Goal: Navigation & Orientation: Find specific page/section

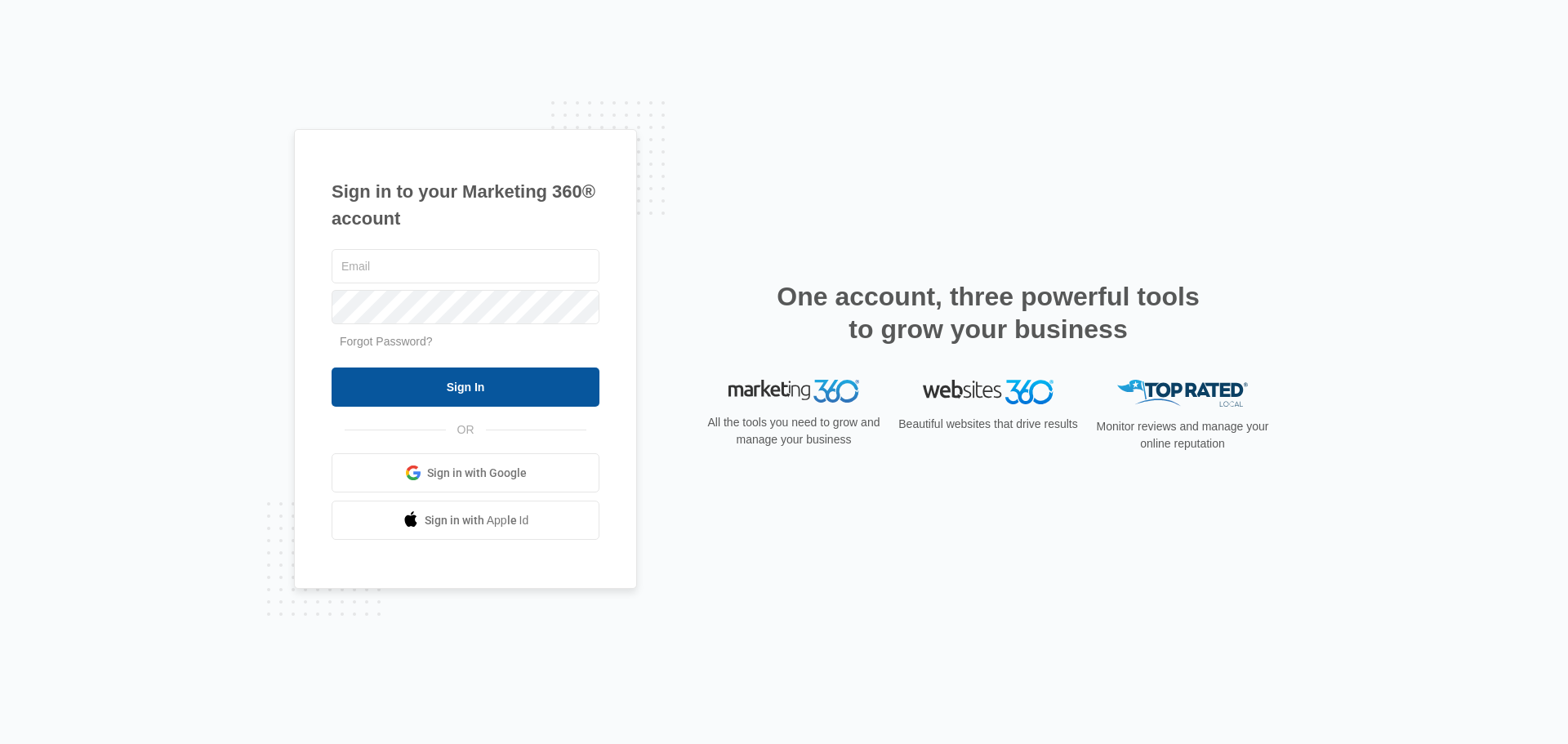
type input "[EMAIL_ADDRESS][DOMAIN_NAME]"
click at [480, 377] on input "Sign In" at bounding box center [465, 386] width 268 height 39
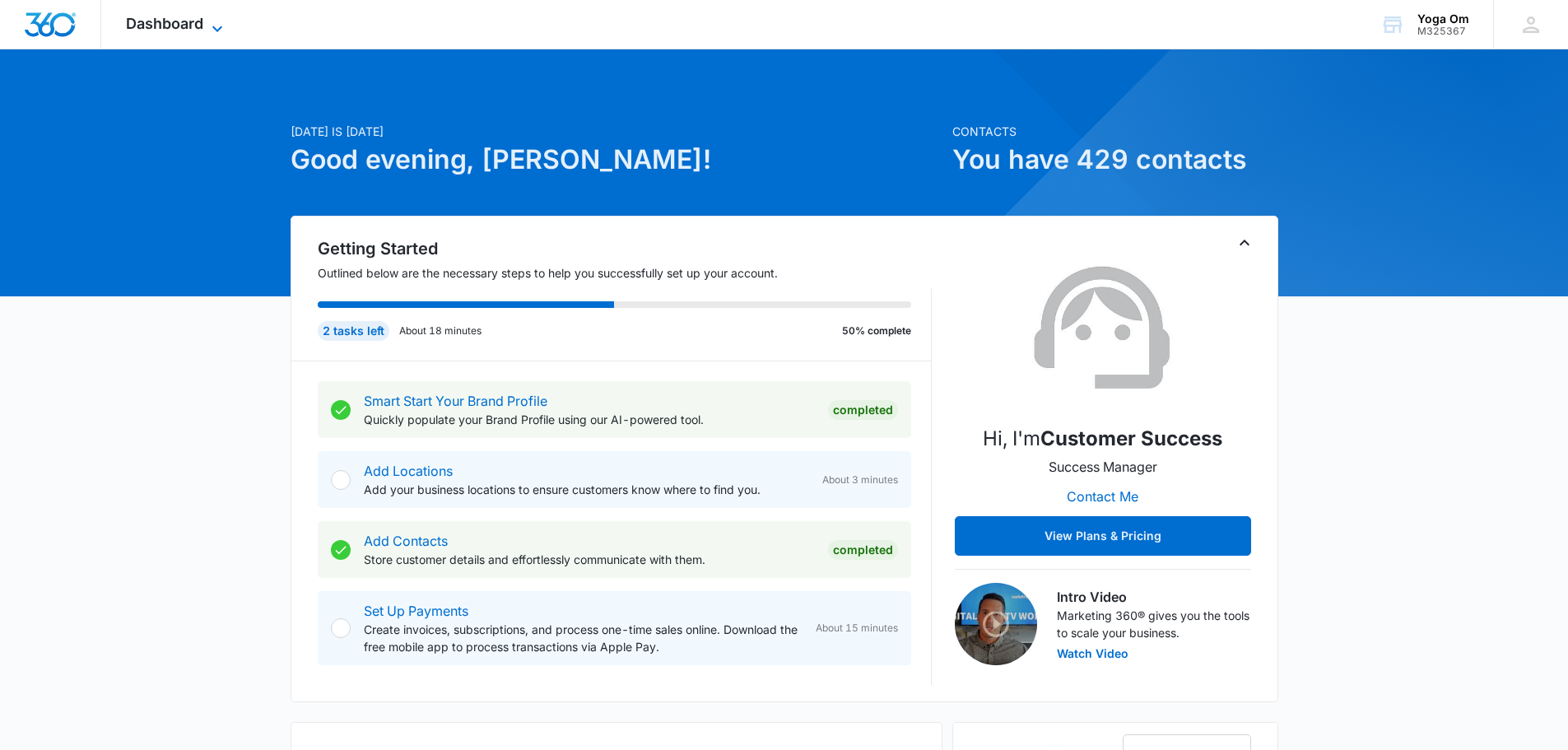
click at [216, 29] on icon at bounding box center [217, 28] width 10 height 6
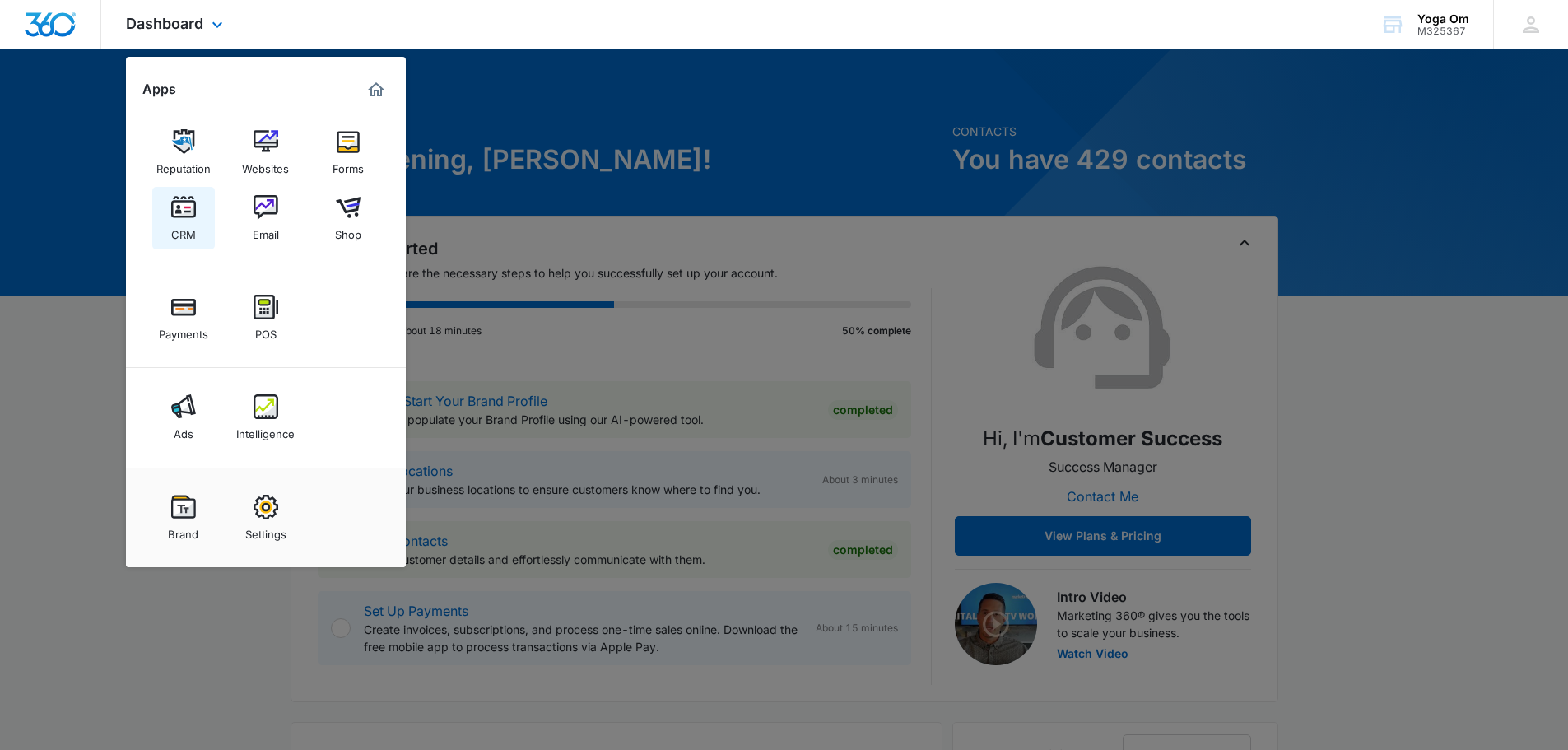
click at [187, 202] on img at bounding box center [184, 207] width 25 height 25
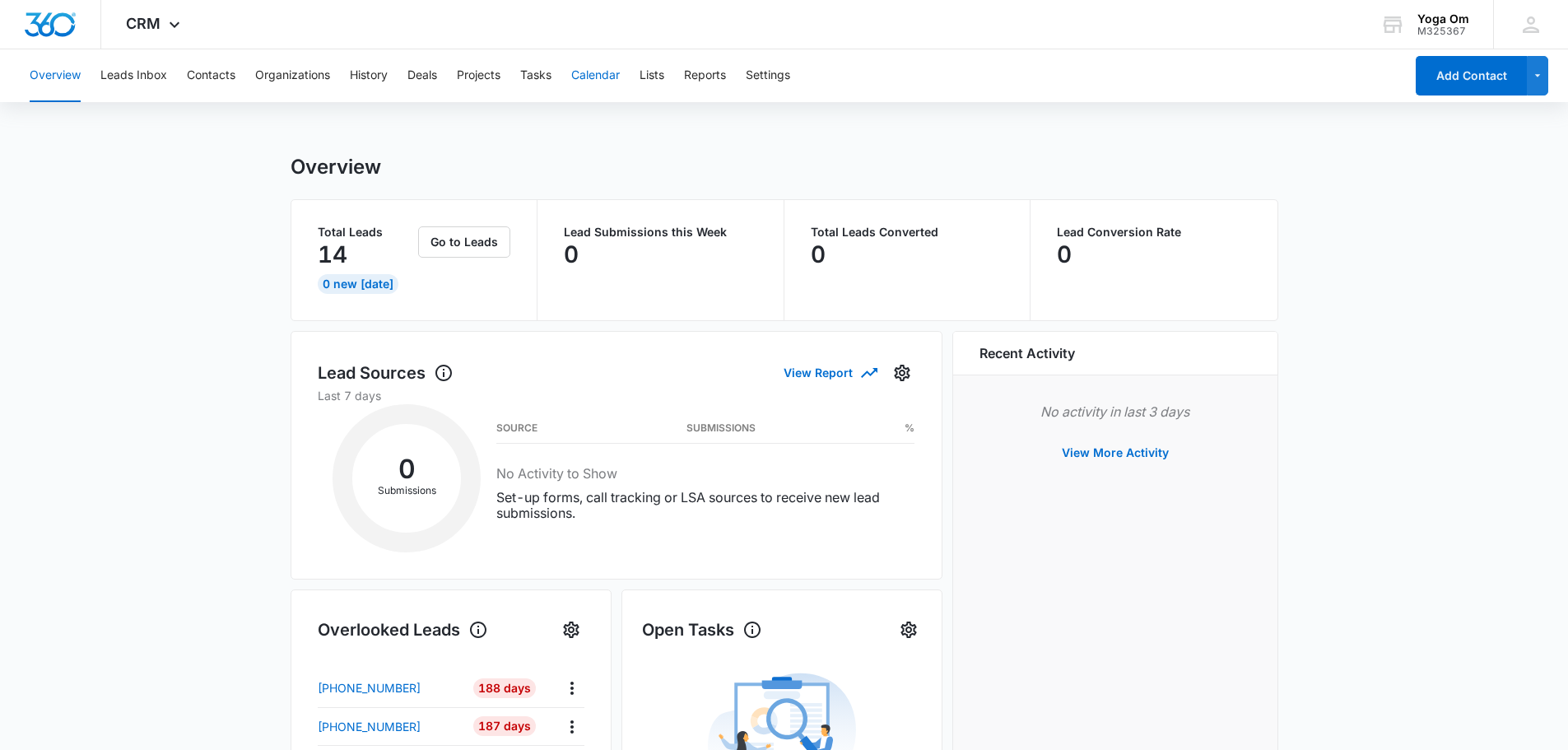
click at [603, 72] on button "Calendar" at bounding box center [595, 75] width 48 height 52
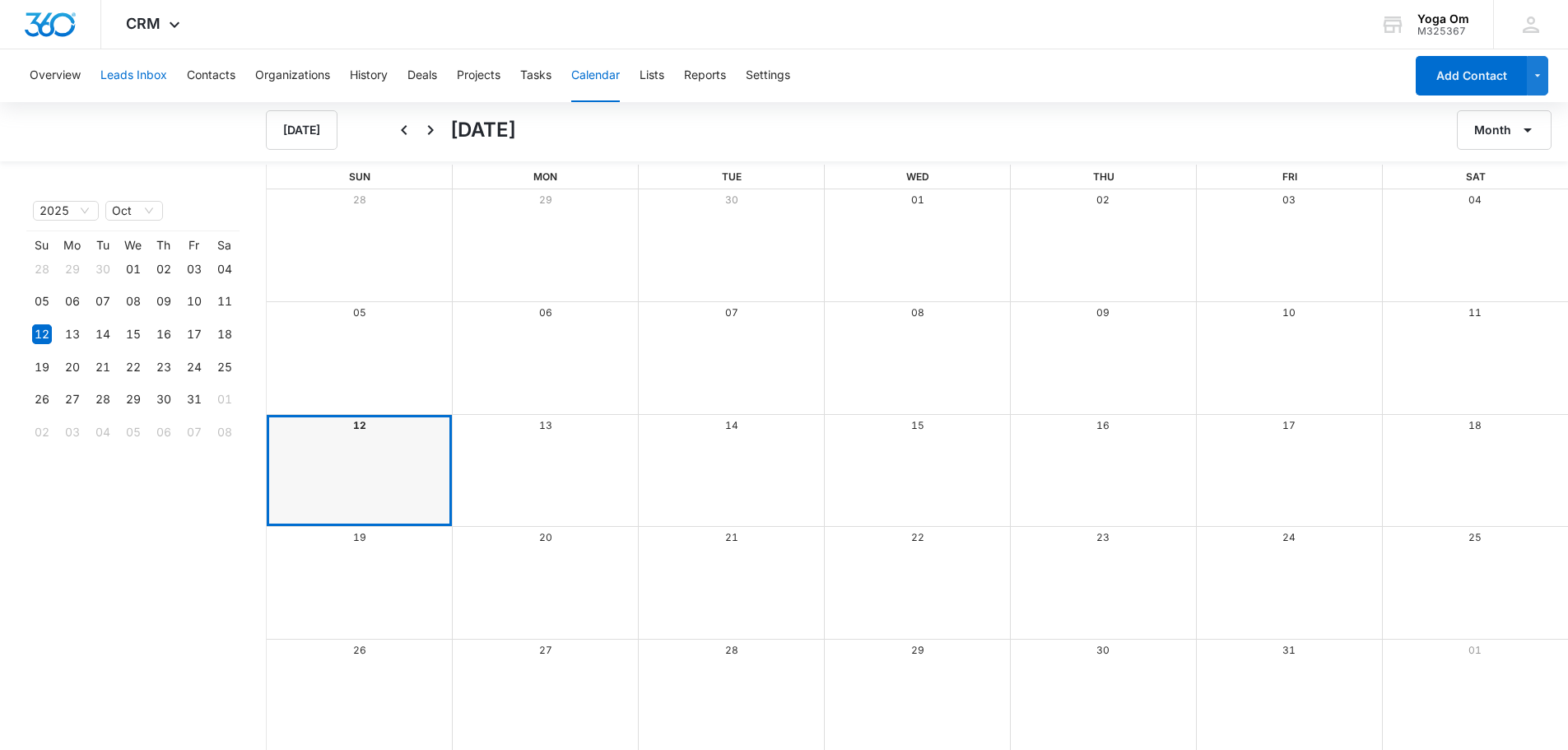
click at [126, 82] on button "Leads Inbox" at bounding box center [134, 75] width 67 height 52
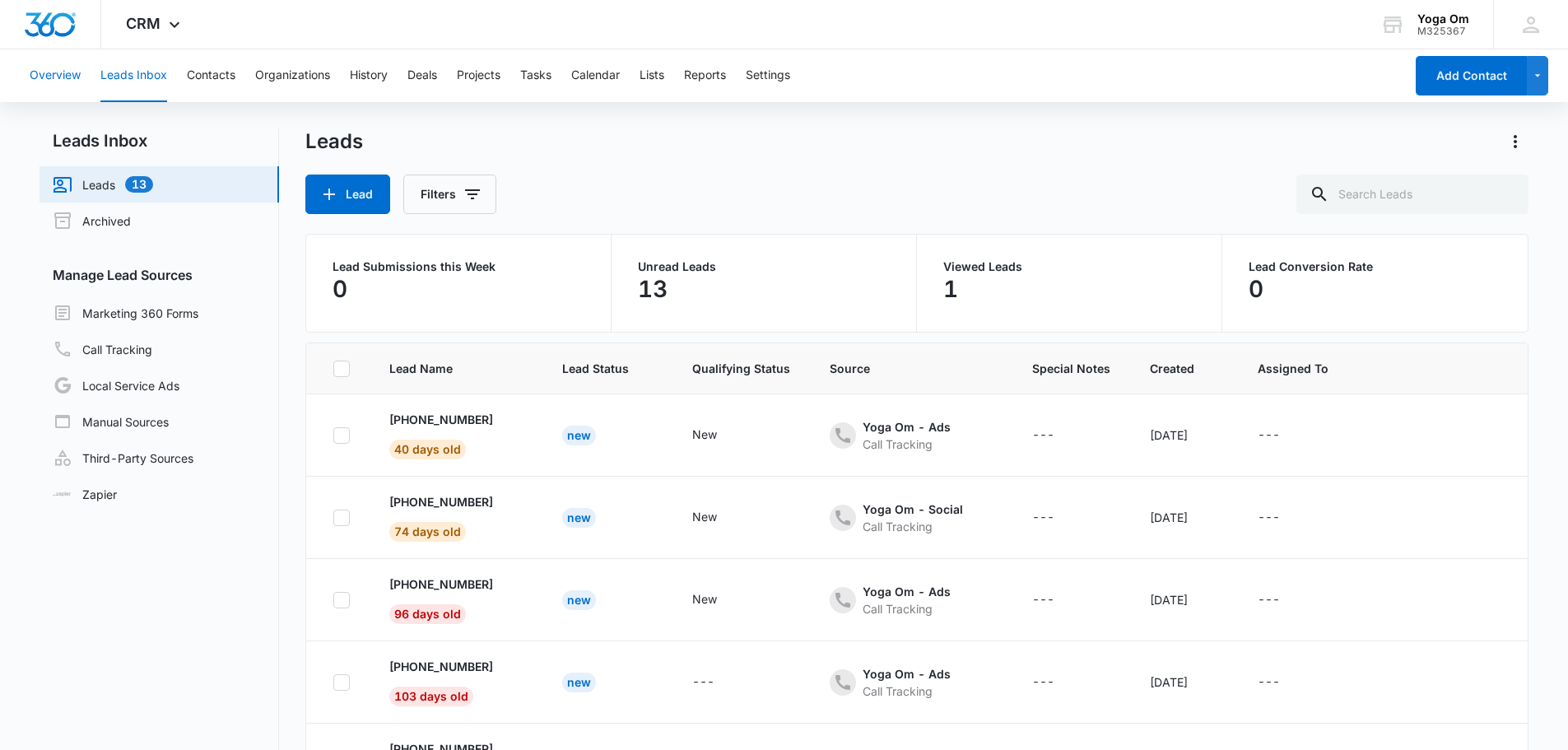
click at [65, 67] on button "Overview" at bounding box center [55, 75] width 51 height 52
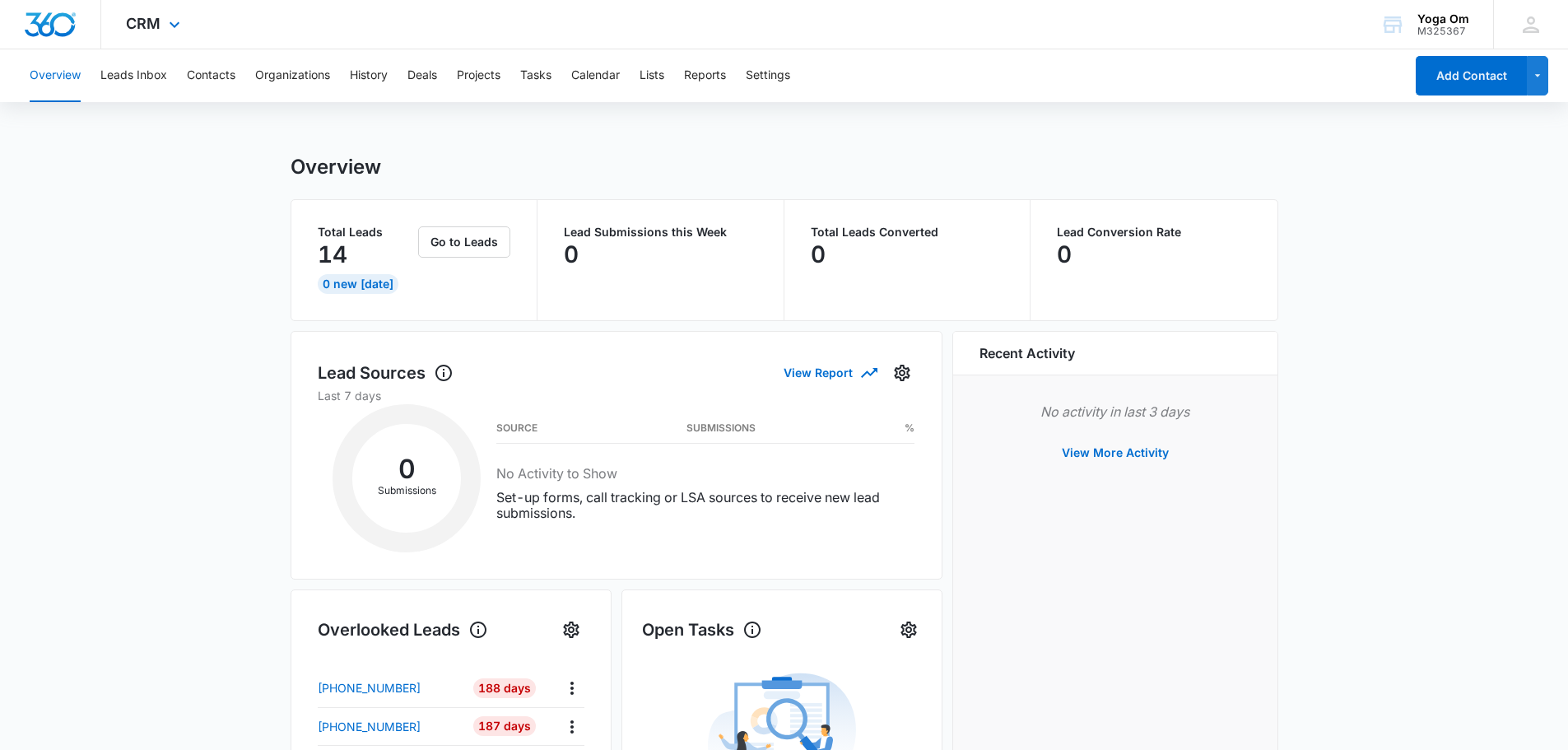
click at [180, 37] on div "CRM Apps Reputation Websites Forms CRM Email Shop Payments POS Ads Intelligence…" at bounding box center [156, 24] width 108 height 48
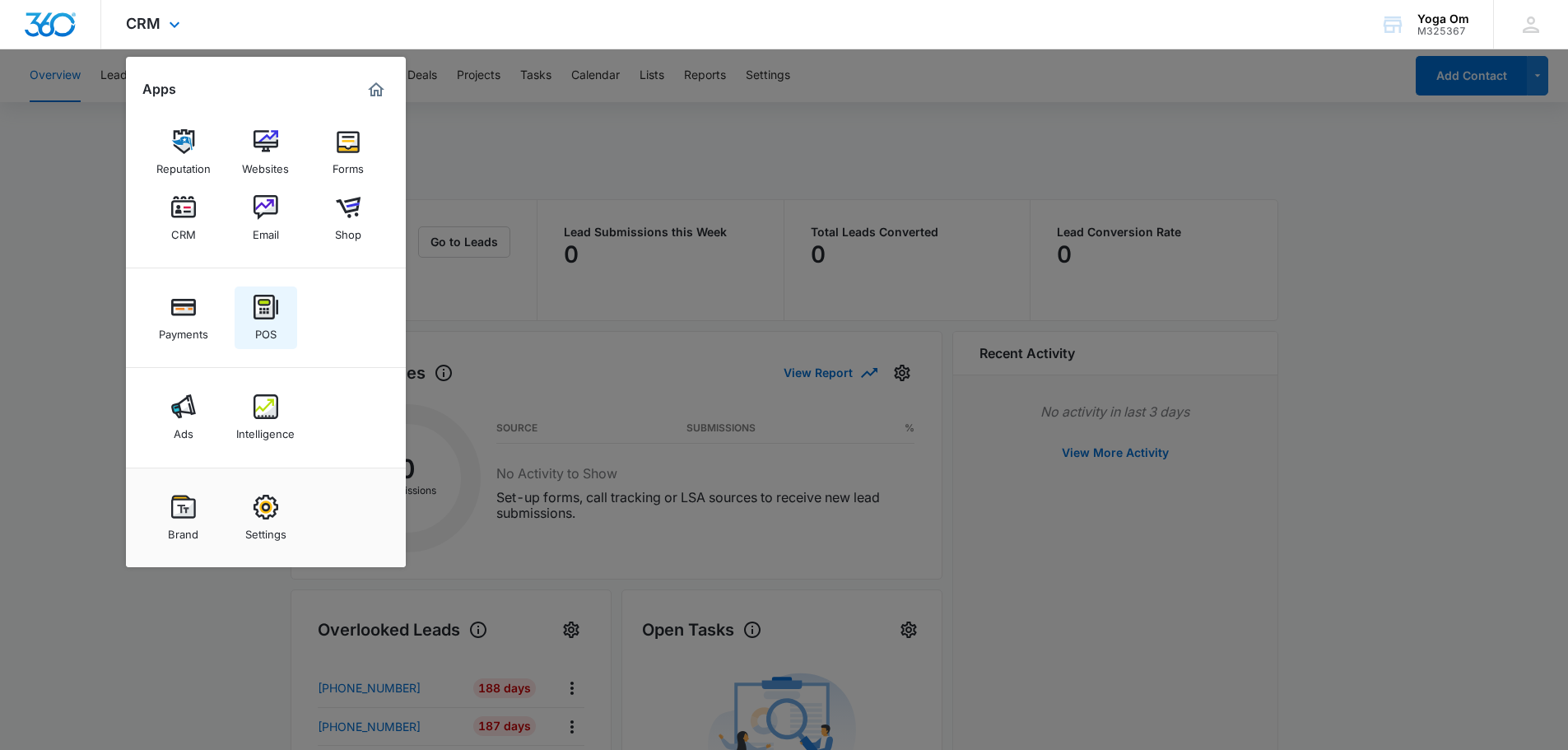
click at [269, 310] on img at bounding box center [266, 307] width 25 height 25
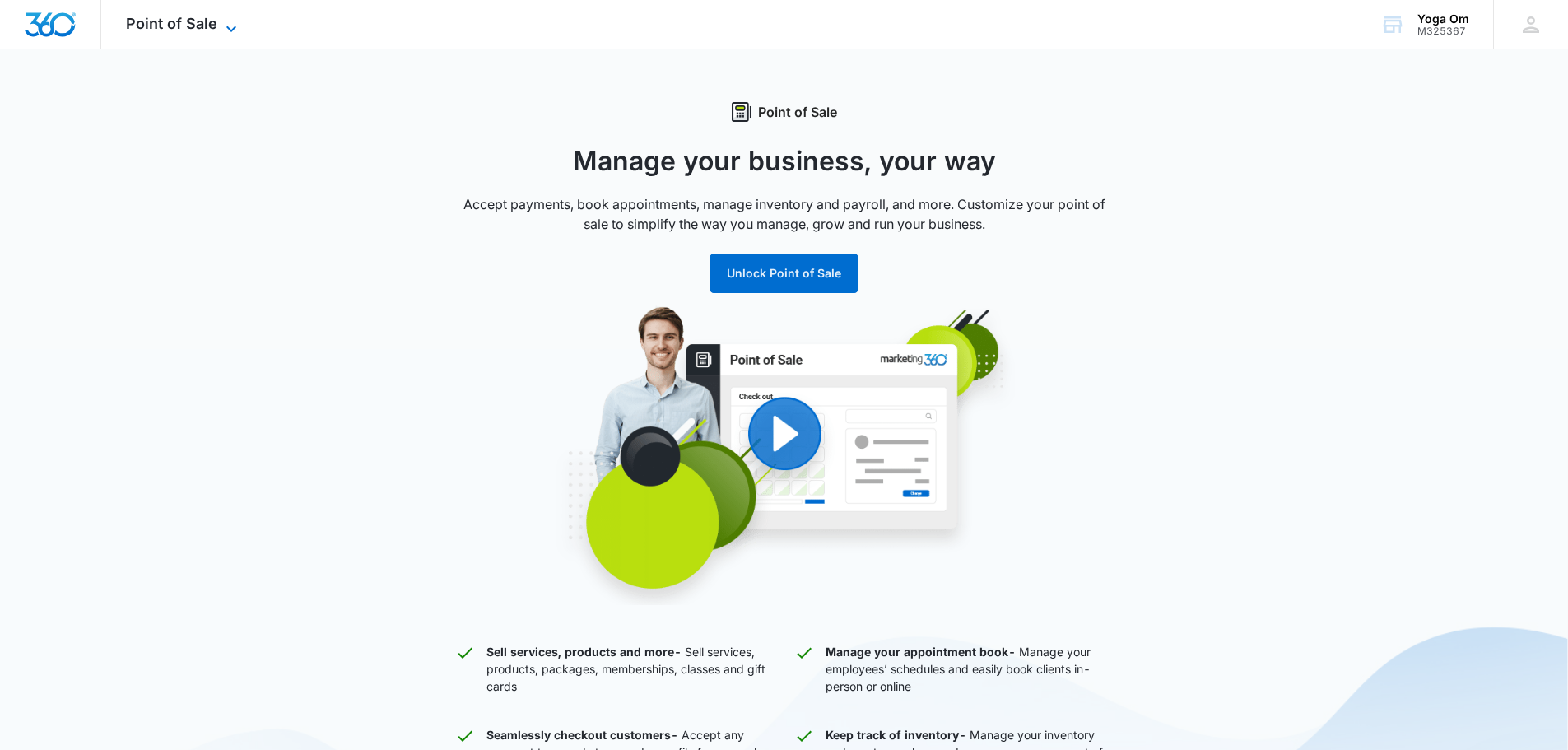
click at [234, 27] on icon at bounding box center [231, 28] width 10 height 6
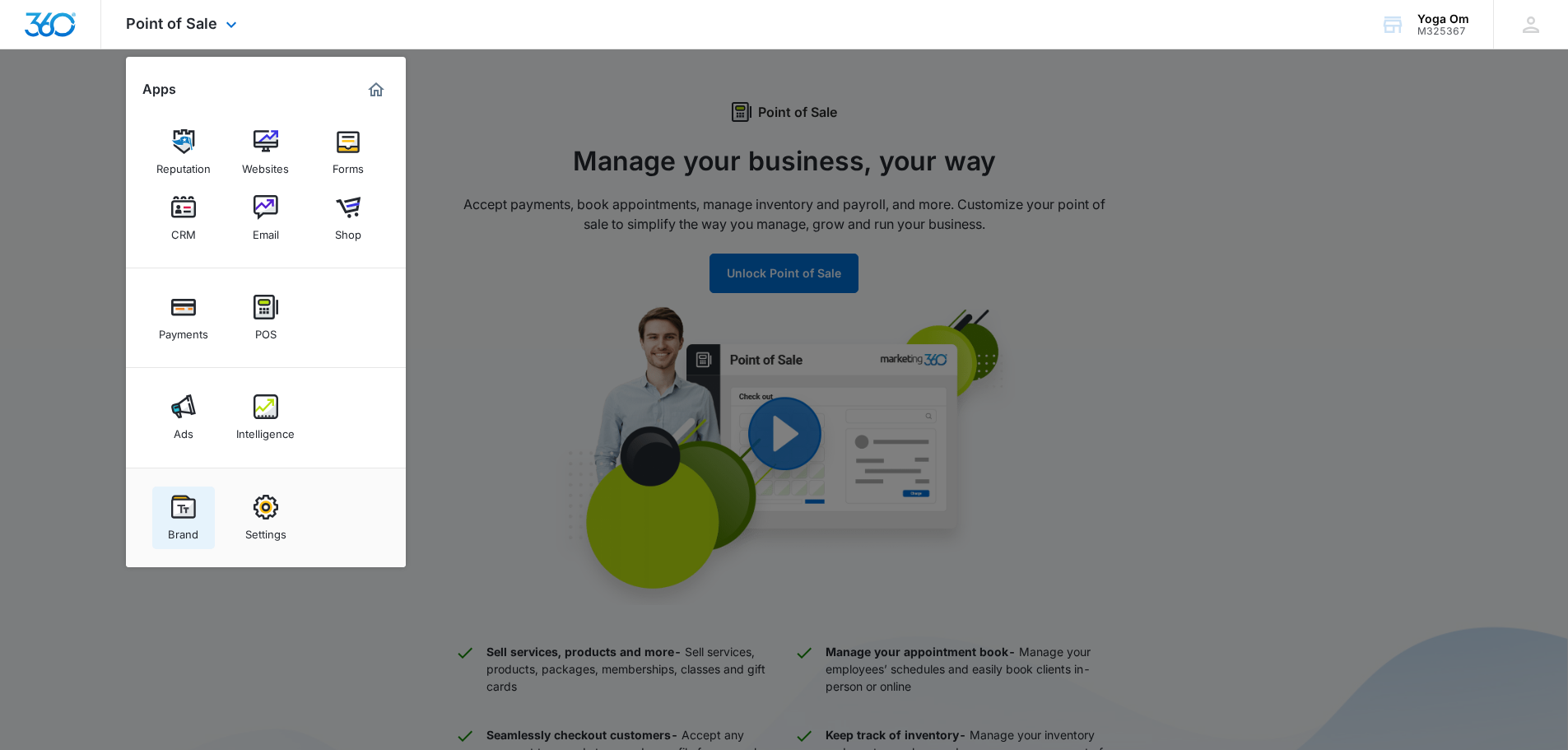
click at [192, 508] on img at bounding box center [184, 507] width 25 height 25
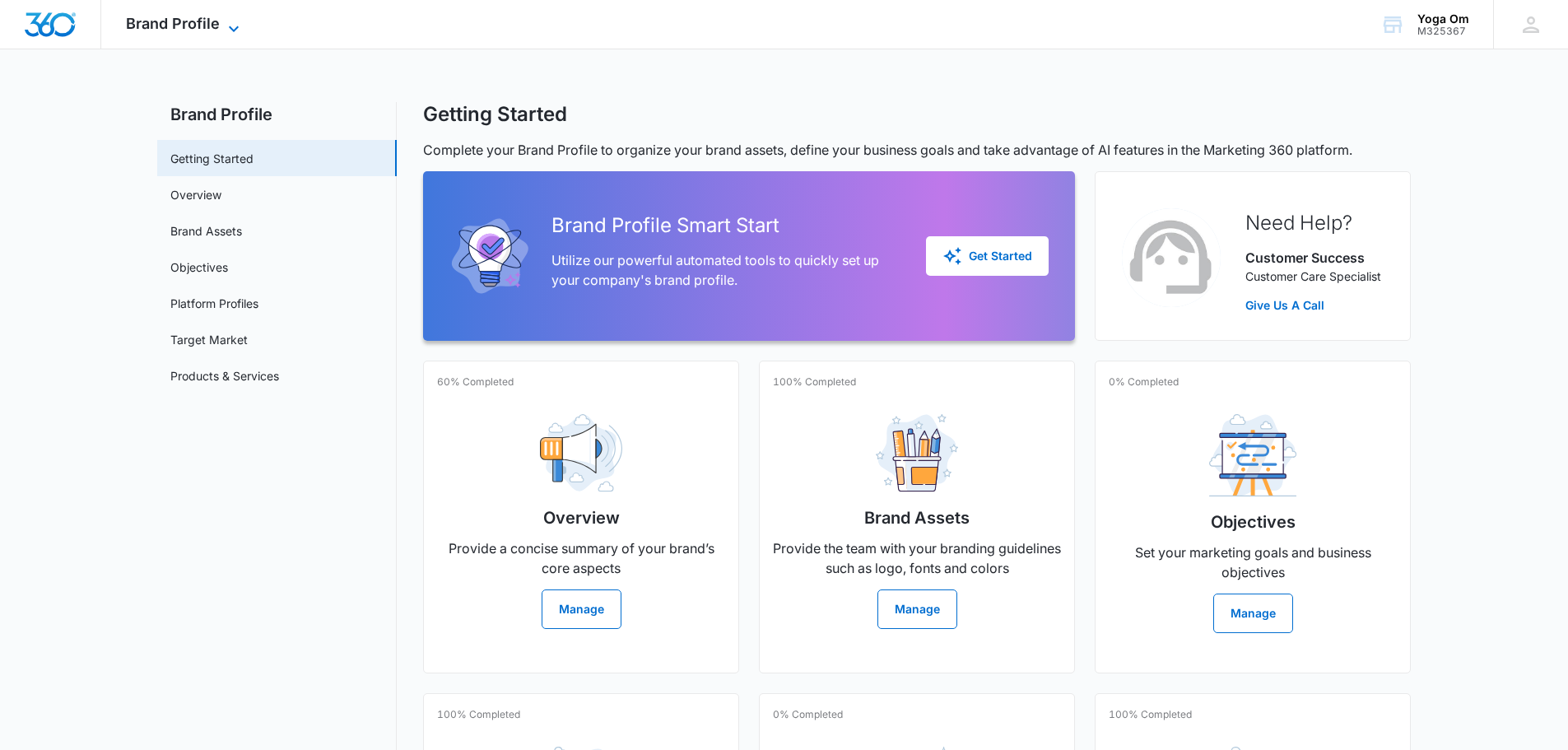
click at [211, 24] on span "Brand Profile" at bounding box center [172, 23] width 94 height 17
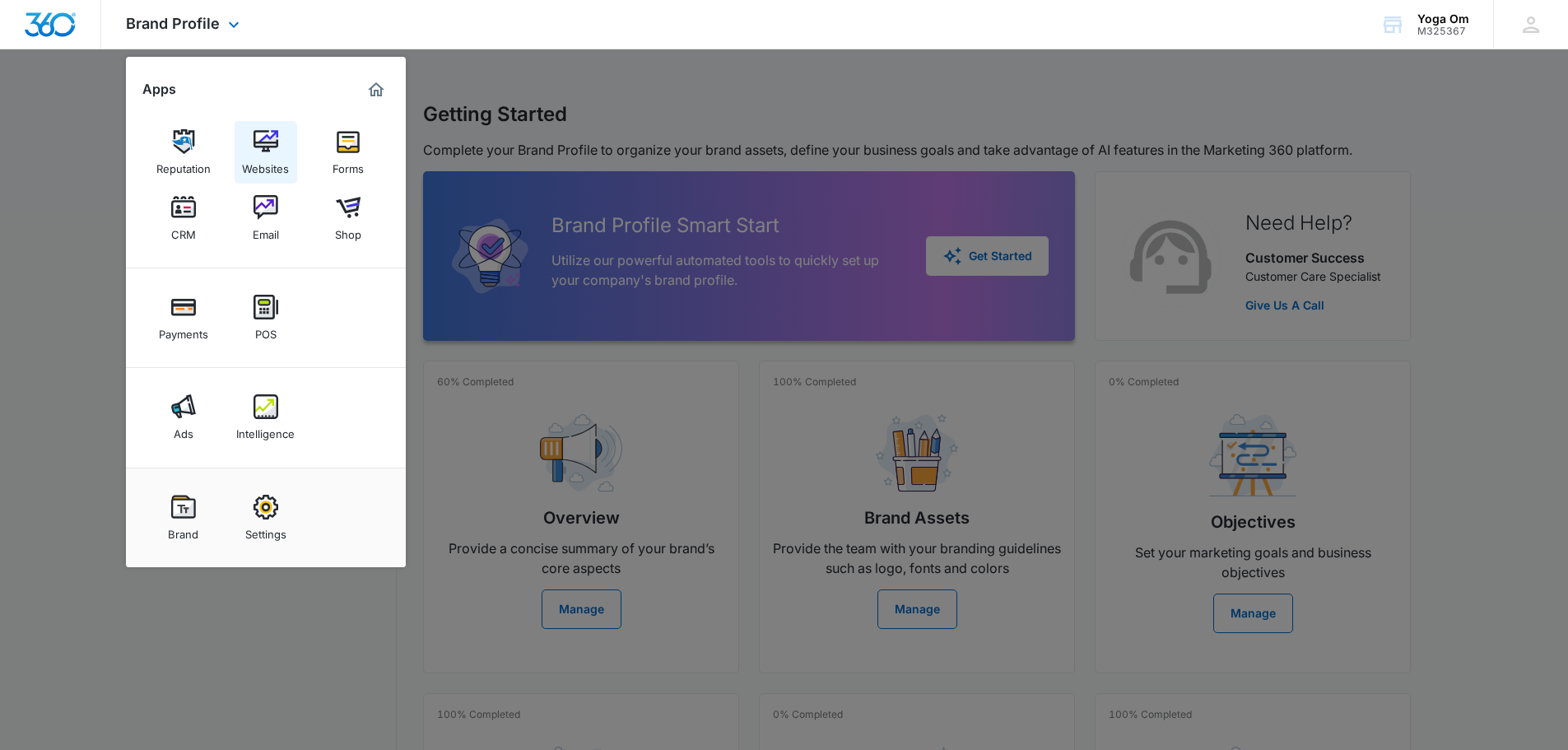
click at [271, 142] on img at bounding box center [266, 142] width 25 height 25
